Goal: Go to known website: Access a specific website the user already knows

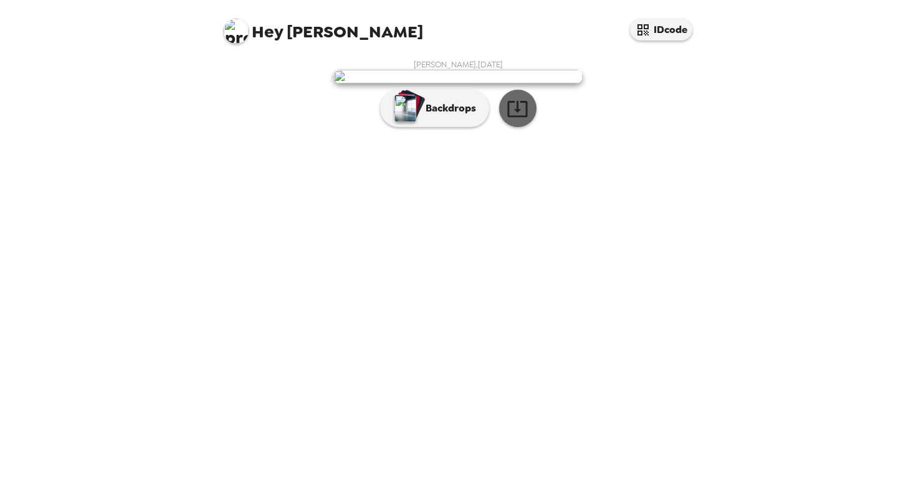
click at [523, 120] on icon "button" at bounding box center [517, 109] width 22 height 22
